Goal: Task Accomplishment & Management: Use online tool/utility

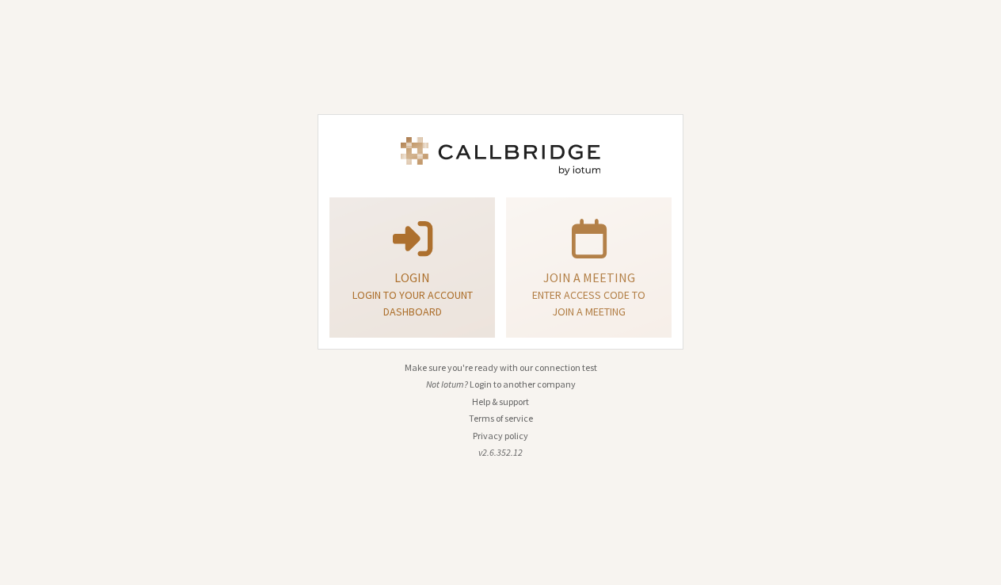
click at [474, 248] on p at bounding box center [412, 237] width 126 height 44
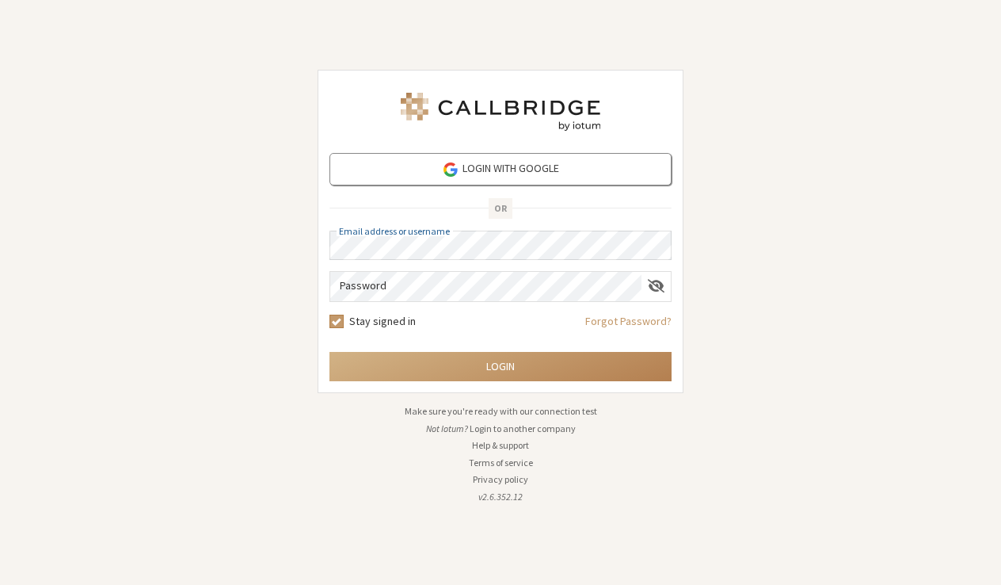
click at [529, 425] on button "Login to another company" at bounding box center [523, 428] width 106 height 14
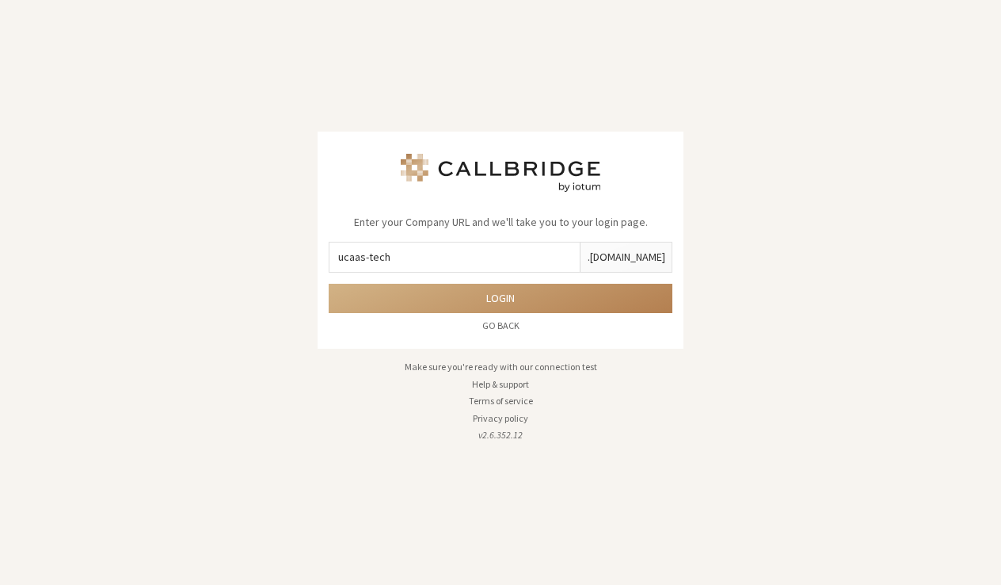
type input "ucaas-tech"
click at [501, 298] on button "Login" at bounding box center [501, 298] width 344 height 29
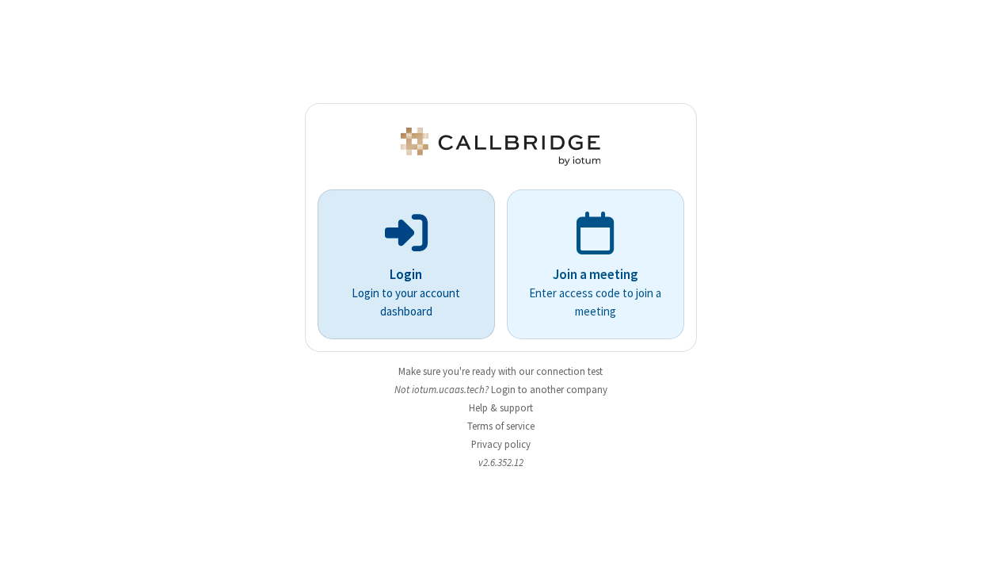
click at [445, 310] on p "Login to your account dashboard" at bounding box center [406, 302] width 133 height 36
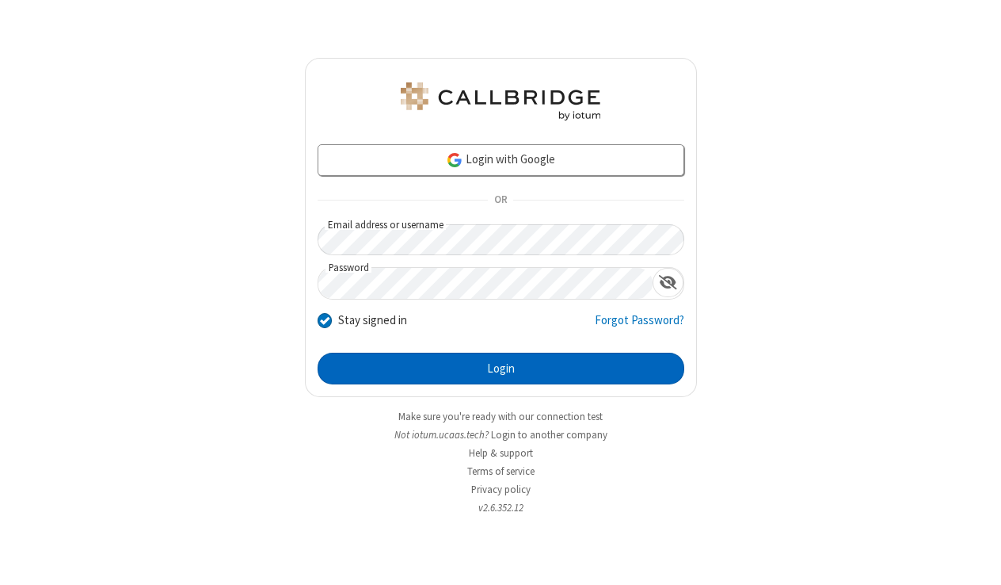
click at [482, 358] on button "Login" at bounding box center [501, 368] width 367 height 32
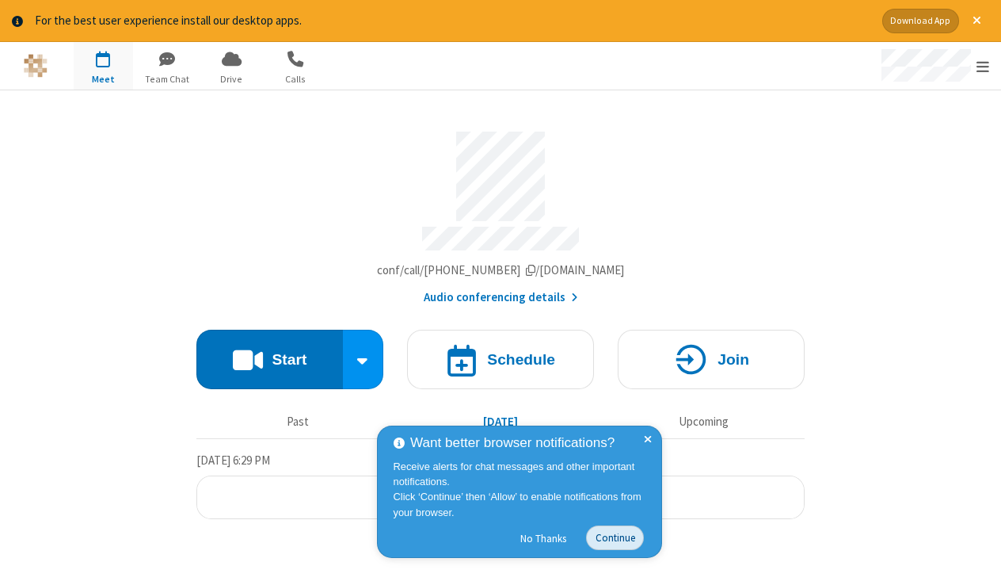
click at [620, 537] on button "Continue" at bounding box center [615, 537] width 58 height 25
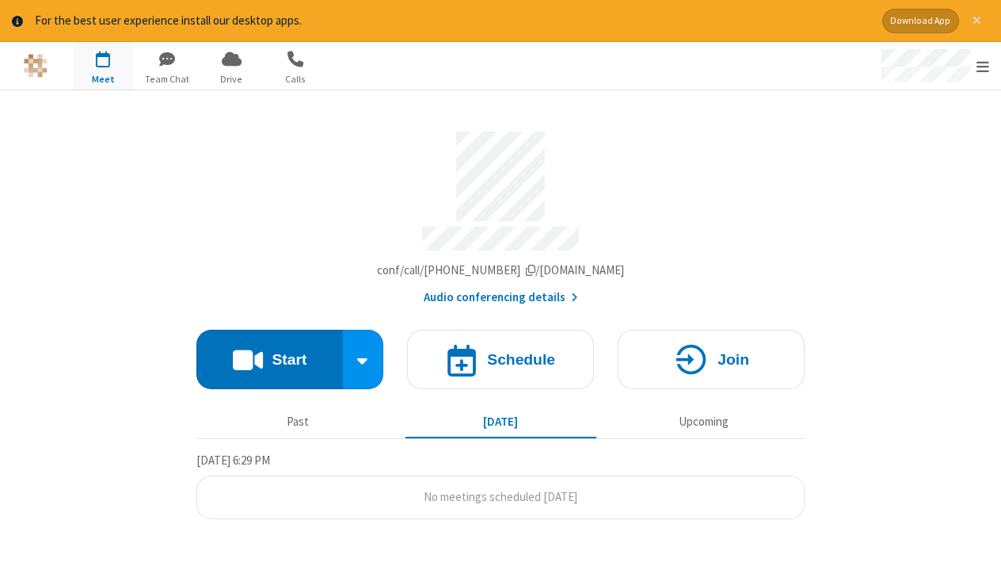
click at [980, 22] on span "Close alert" at bounding box center [977, 20] width 9 height 13
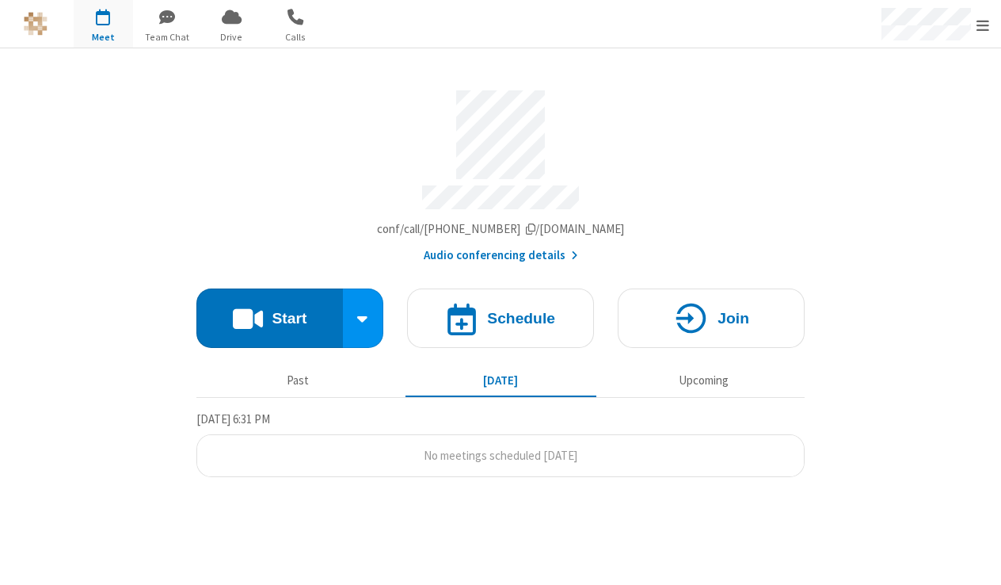
click at [86, 130] on section "Meeting link ucaas-tech.callbridge.rocks/conf/call/9137009 Audio conferencing d…" at bounding box center [500, 316] width 1001 height 536
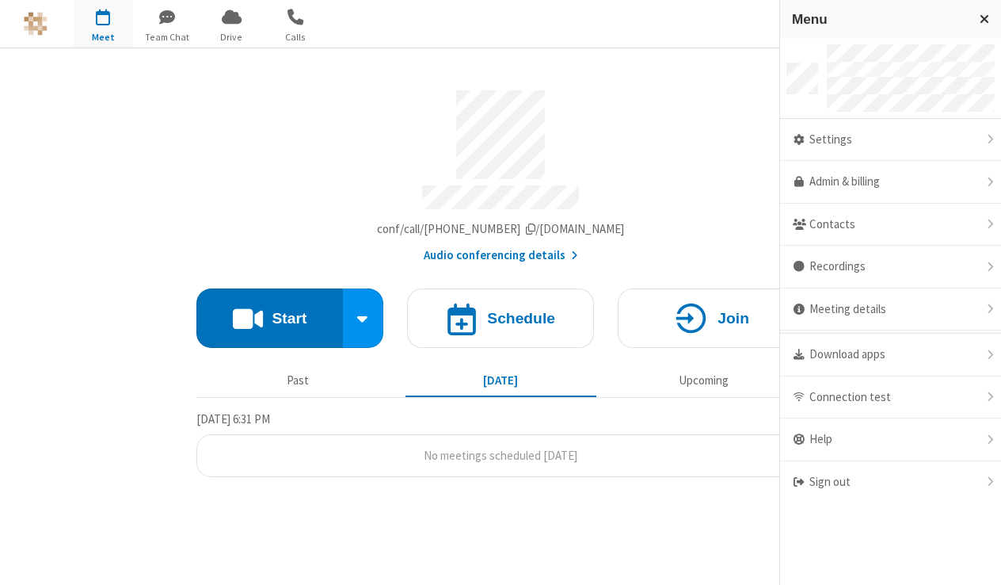
click at [726, 126] on div "Account details" at bounding box center [500, 135] width 608 height 90
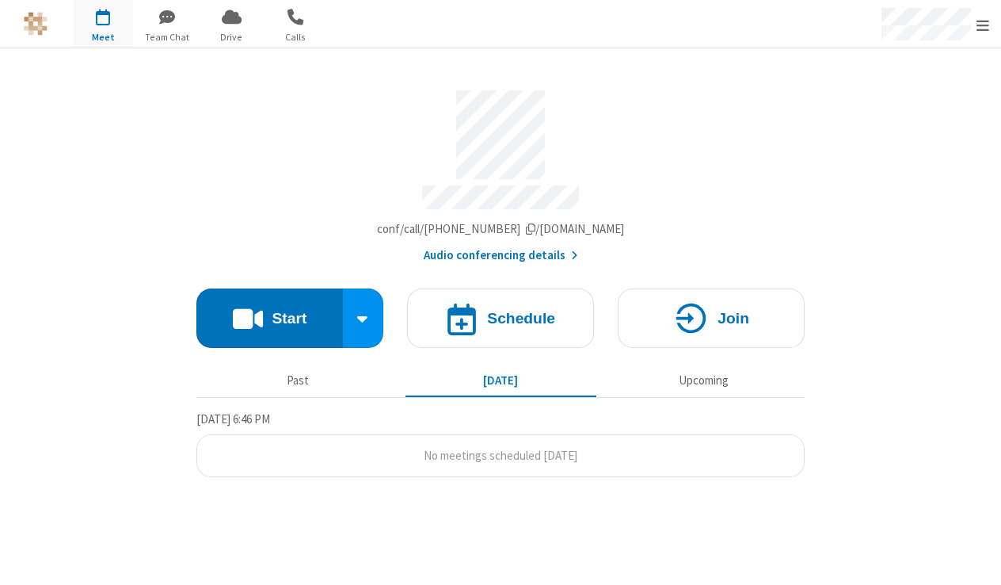
click at [115, 200] on section "Meeting link ucaas-tech.callbridge.rocks/conf/call/9137009 Audio conferencing d…" at bounding box center [500, 316] width 1001 height 536
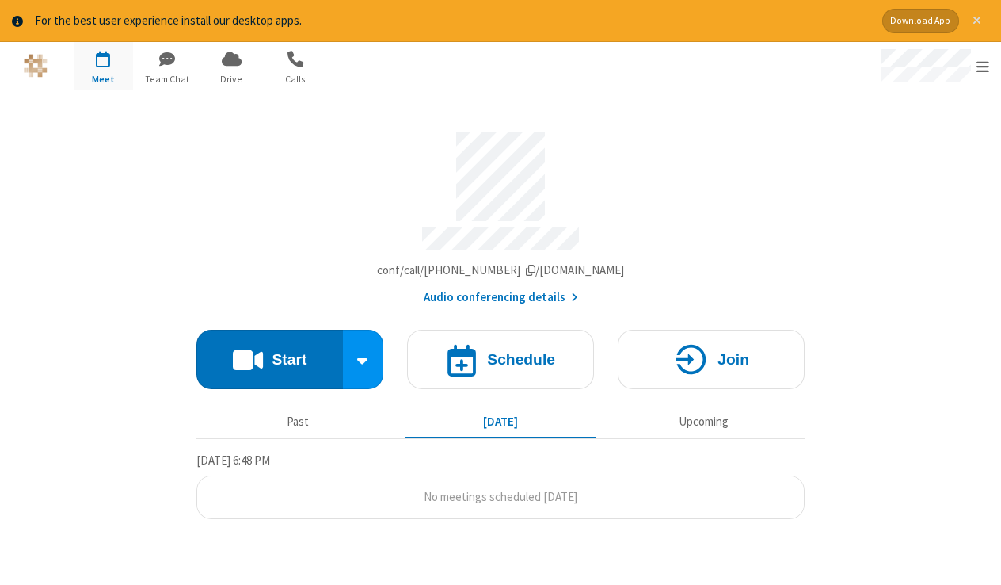
click at [977, 20] on span "Close alert" at bounding box center [977, 20] width 9 height 13
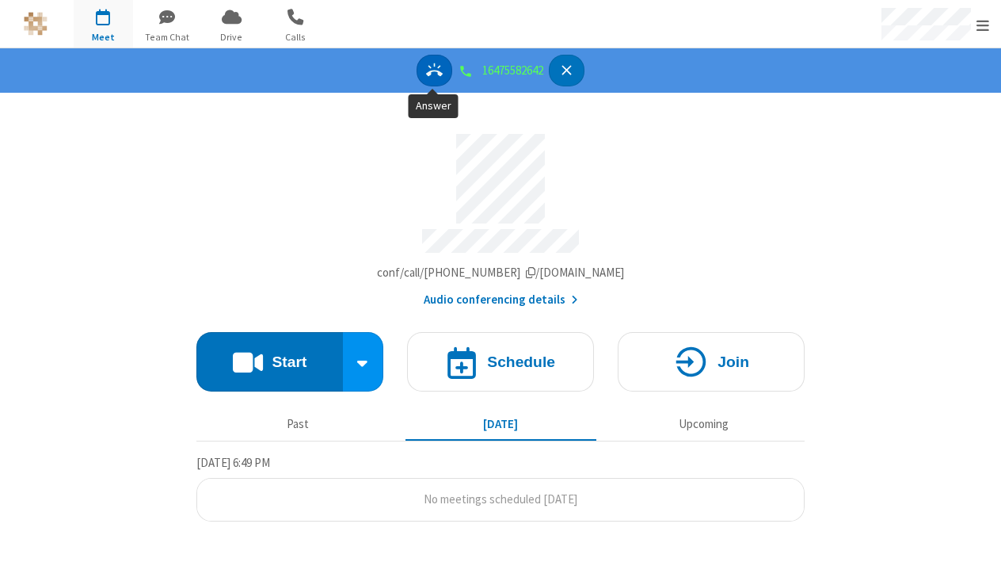
click at [428, 74] on icon "Answer" at bounding box center [434, 69] width 17 height 13
